Goal: Navigation & Orientation: Find specific page/section

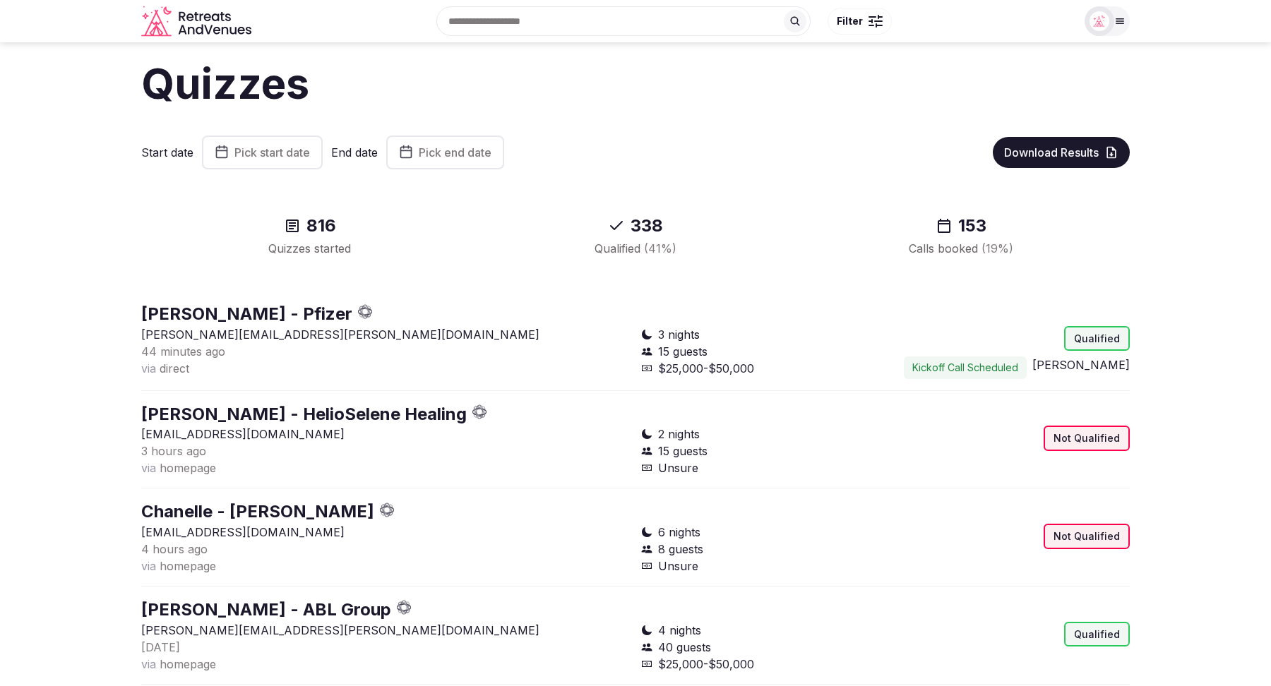
scroll to position [26, 0]
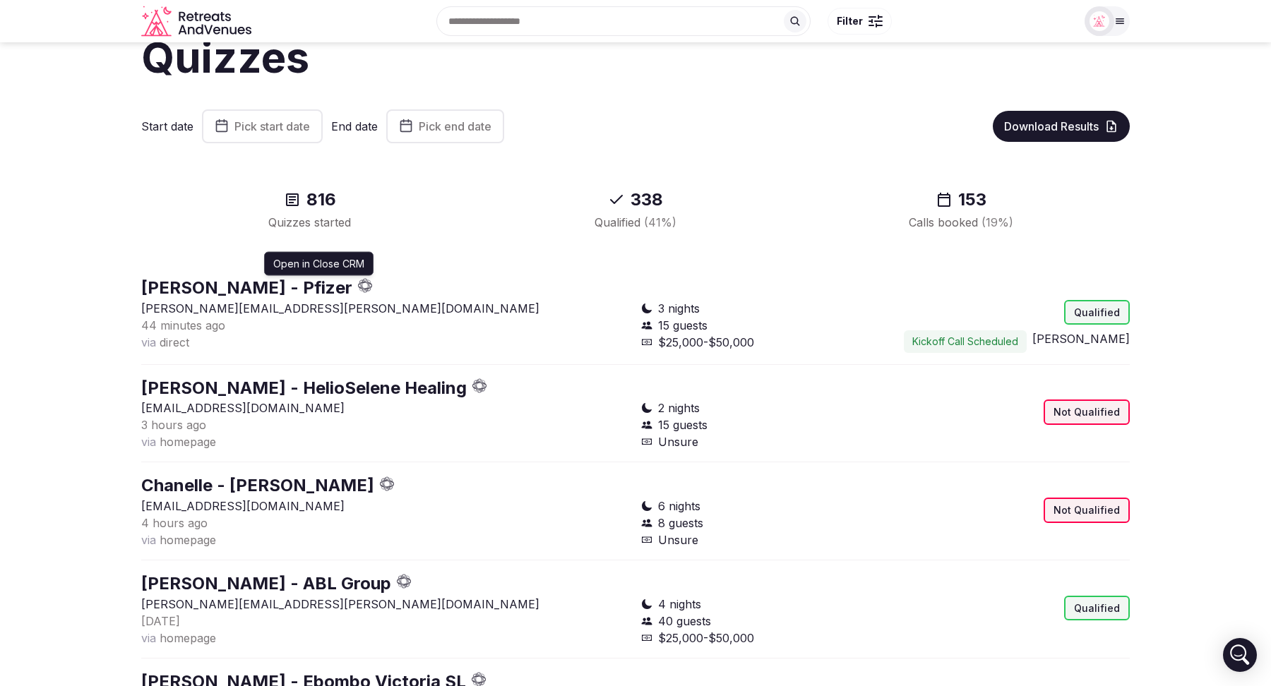
click at [358, 284] on icon "button" at bounding box center [365, 285] width 15 height 15
click at [136, 225] on section "Quizzes Start date Pick start date End date Pick end date Download Results 816 …" at bounding box center [635, 650] width 1271 height 1269
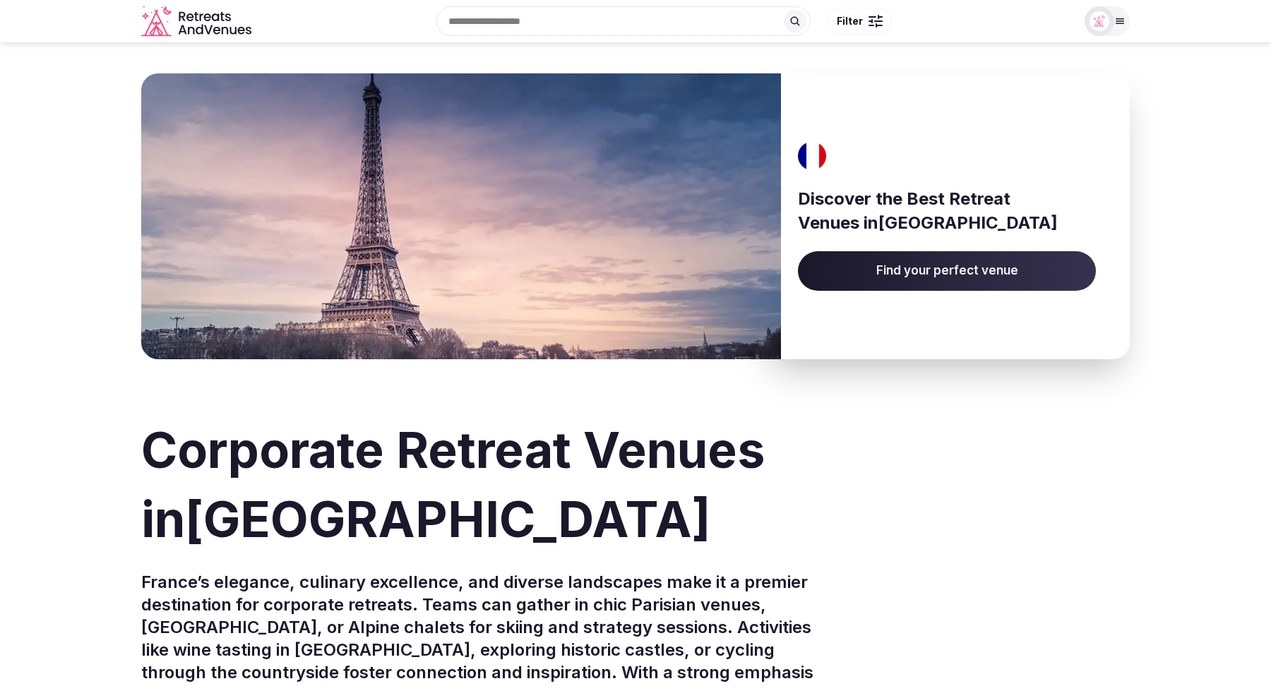
click at [955, 269] on span "Find your perfect venue" at bounding box center [947, 271] width 298 height 40
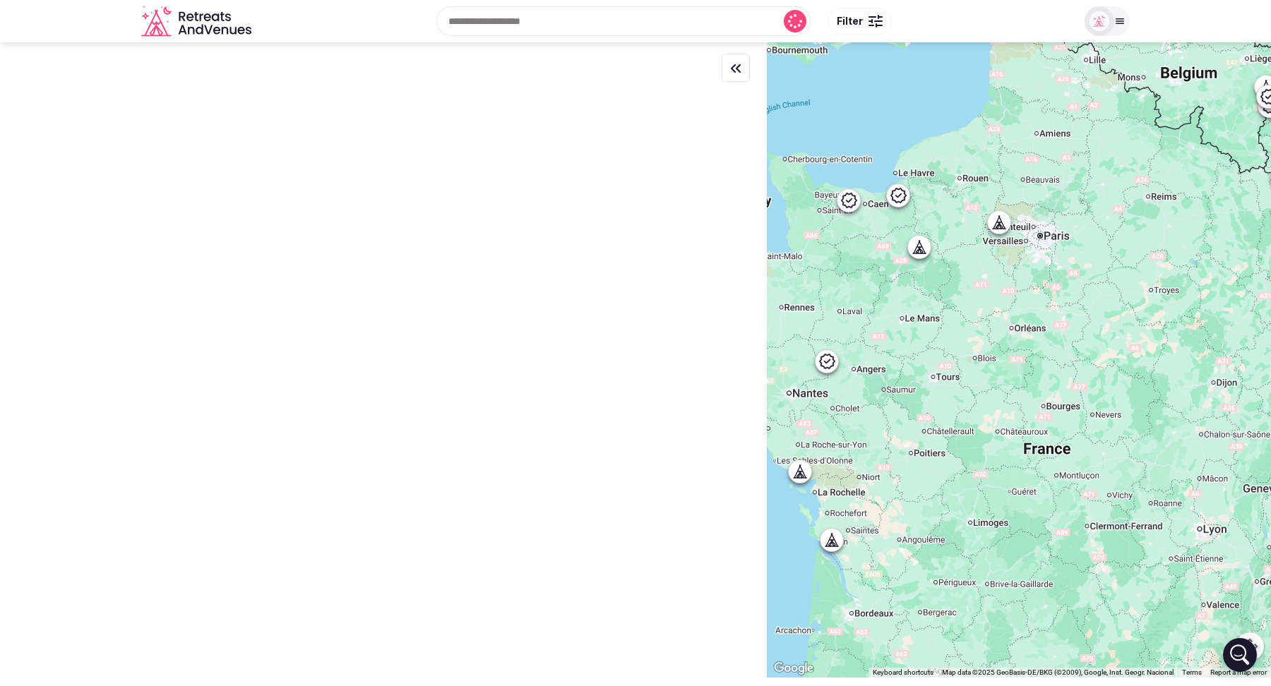
drag, startPoint x: 1087, startPoint y: 398, endPoint x: 1063, endPoint y: 335, distance: 67.3
click at [1063, 335] on div at bounding box center [1019, 360] width 504 height 636
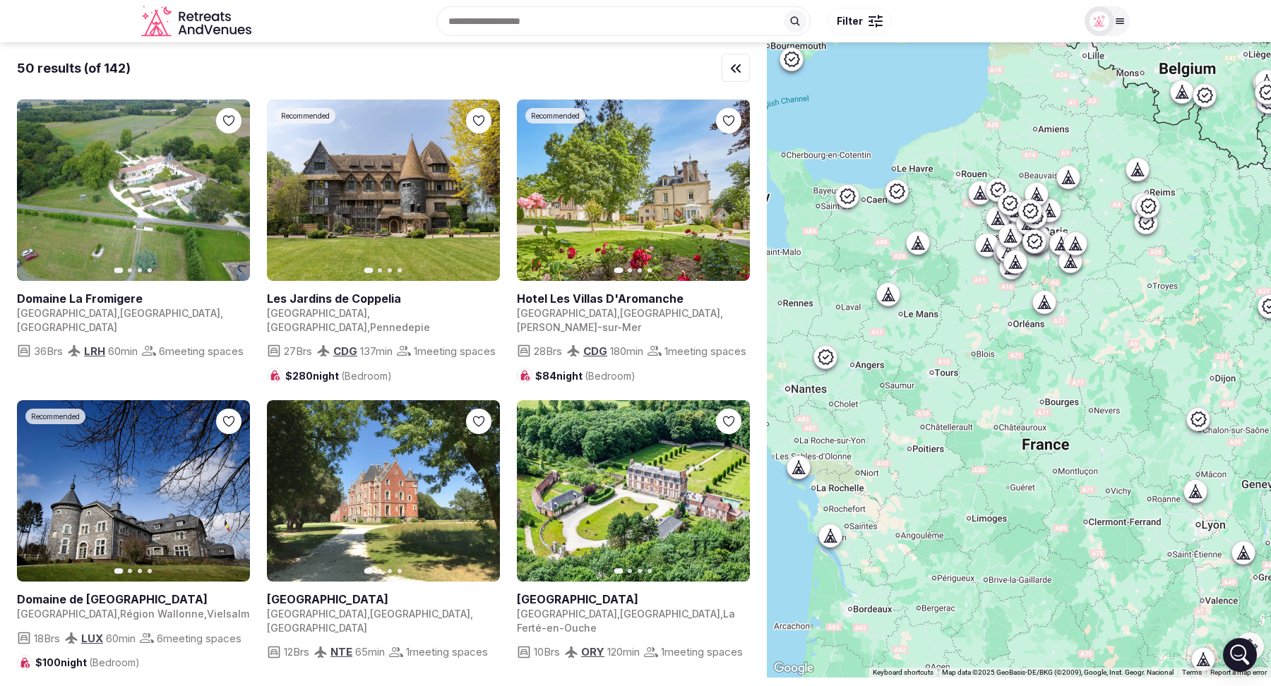
click at [209, 20] on icon "Retreats and Venues company logo" at bounding box center [208, 17] width 7 height 8
